Goal: Task Accomplishment & Management: Use online tool/utility

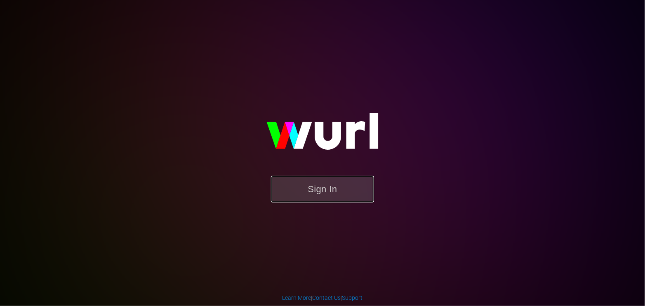
click at [306, 191] on button "Sign In" at bounding box center [322, 189] width 103 height 27
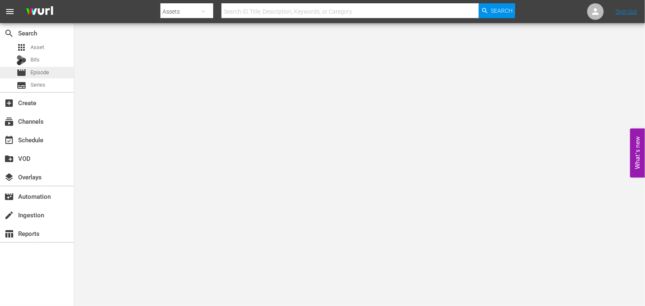
click at [38, 72] on span "Episode" at bounding box center [39, 72] width 19 height 8
